Goal: Transaction & Acquisition: Obtain resource

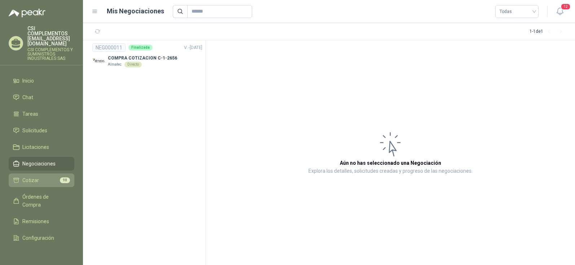
click at [32, 176] on span "Cotizar" at bounding box center [30, 180] width 17 height 8
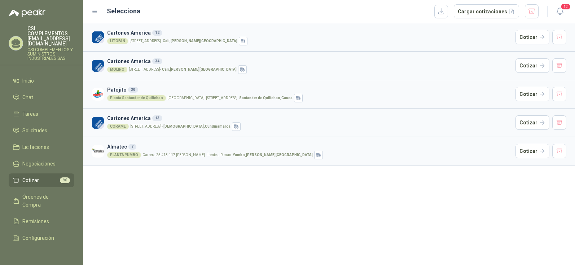
click at [221, 101] on div "Planta [GEOGRAPHIC_DATA], [STREET_ADDRESS]" at bounding box center [310, 98] width 406 height 9
click at [140, 98] on div "Planta Santander de Quilichao" at bounding box center [136, 98] width 59 height 6
click at [101, 93] on img at bounding box center [98, 94] width 13 height 13
click at [113, 91] on h3 "Patojito 30" at bounding box center [310, 90] width 406 height 8
click at [535, 95] on button "Cotizar" at bounding box center [533, 94] width 34 height 14
